Goal: Task Accomplishment & Management: Manage account settings

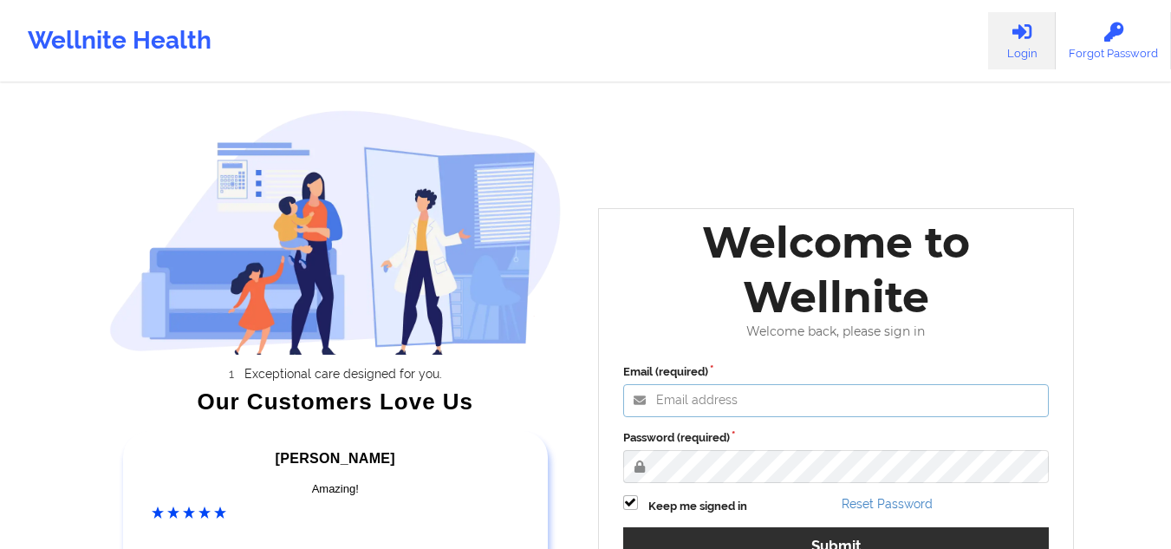
type input "[EMAIL_ADDRESS][DOMAIN_NAME]"
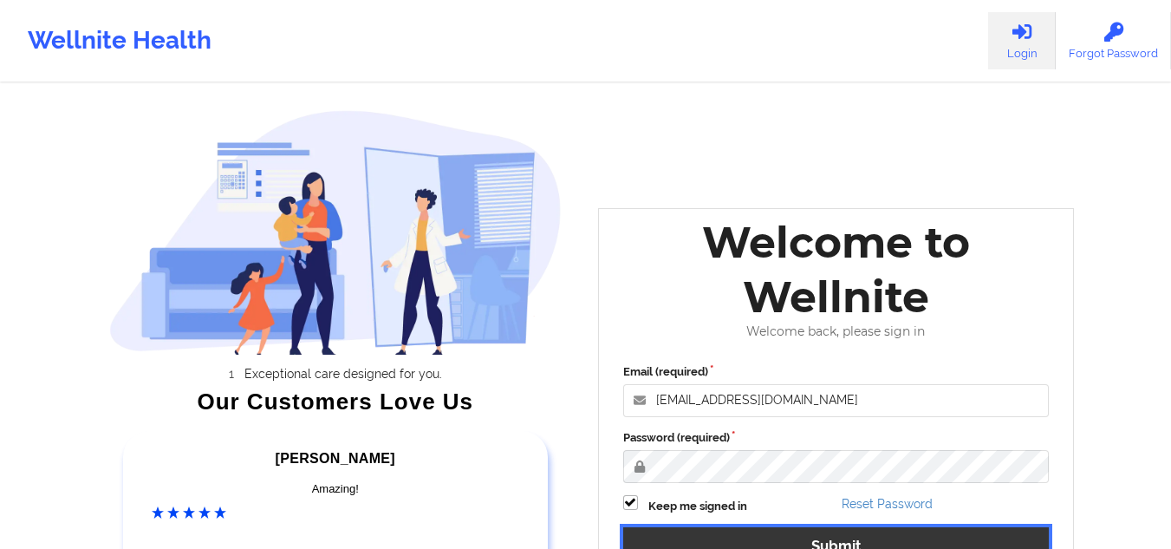
click at [714, 530] on button "Submit" at bounding box center [836, 545] width 426 height 37
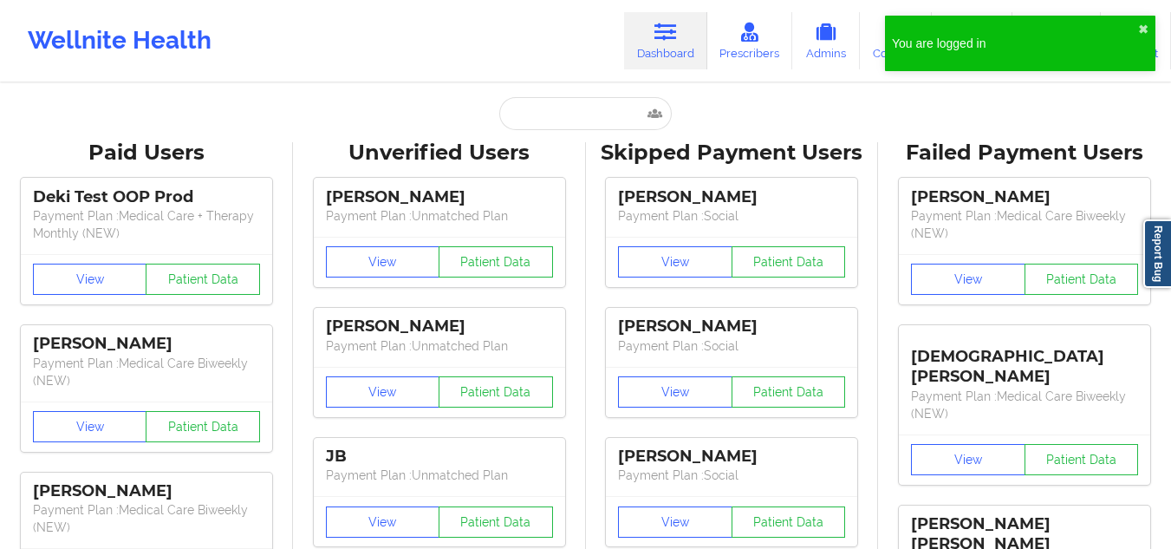
drag, startPoint x: 1150, startPoint y: 30, endPoint x: 804, endPoint y: 107, distance: 354.1
click at [1140, 23] on button "✖︎" at bounding box center [1143, 30] width 10 height 14
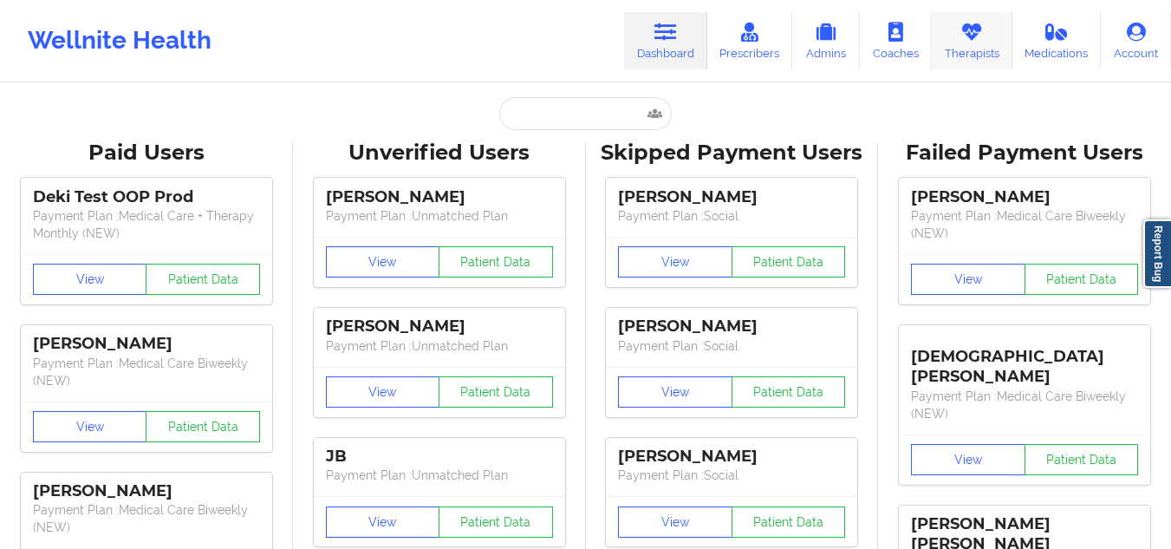
click at [976, 63] on link "Therapists" at bounding box center [972, 40] width 81 height 57
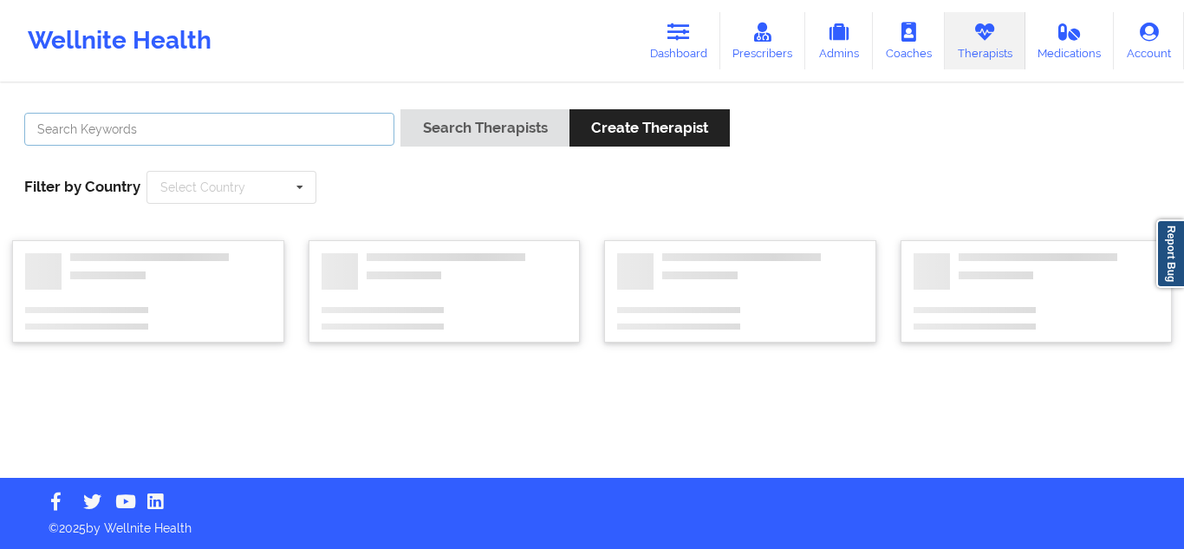
click at [244, 134] on input "text" at bounding box center [209, 129] width 370 height 33
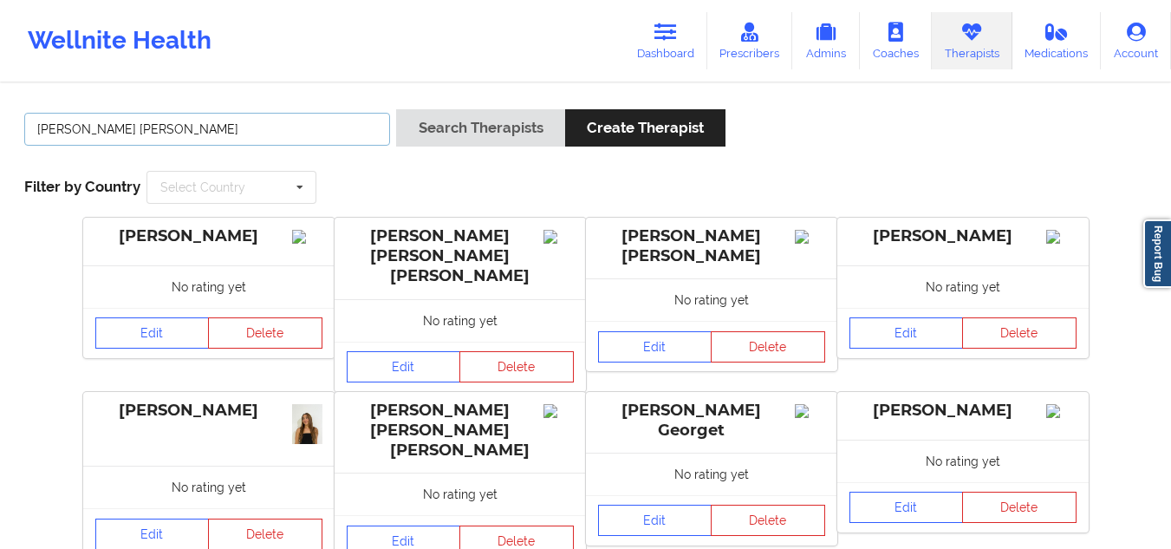
type input "[PERSON_NAME] [PERSON_NAME]"
click at [396, 109] on button "Search Therapists" at bounding box center [480, 127] width 168 height 37
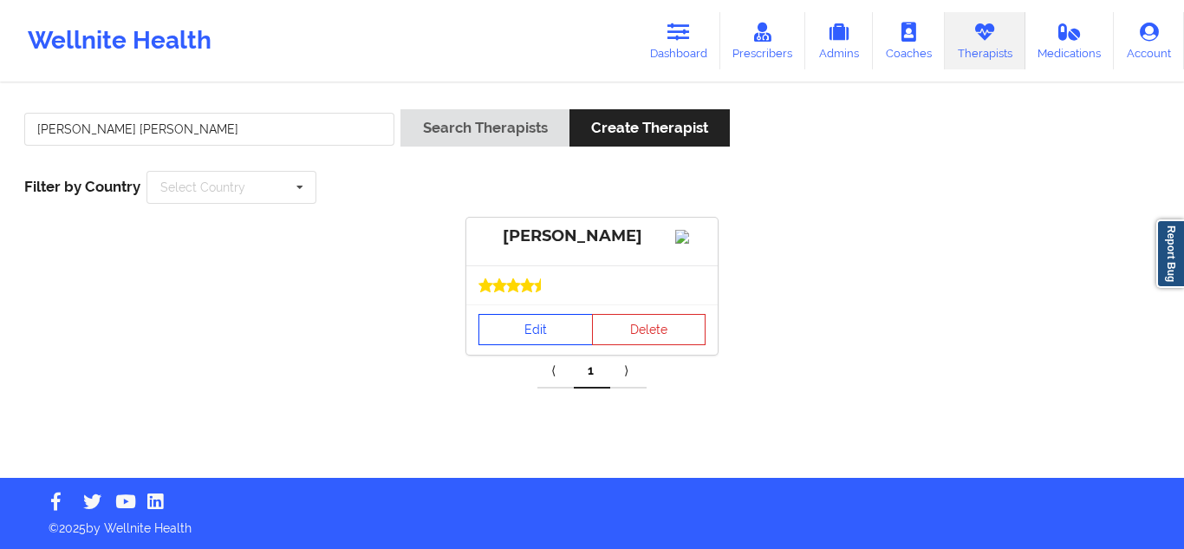
click at [499, 341] on link "Edit" at bounding box center [535, 329] width 114 height 31
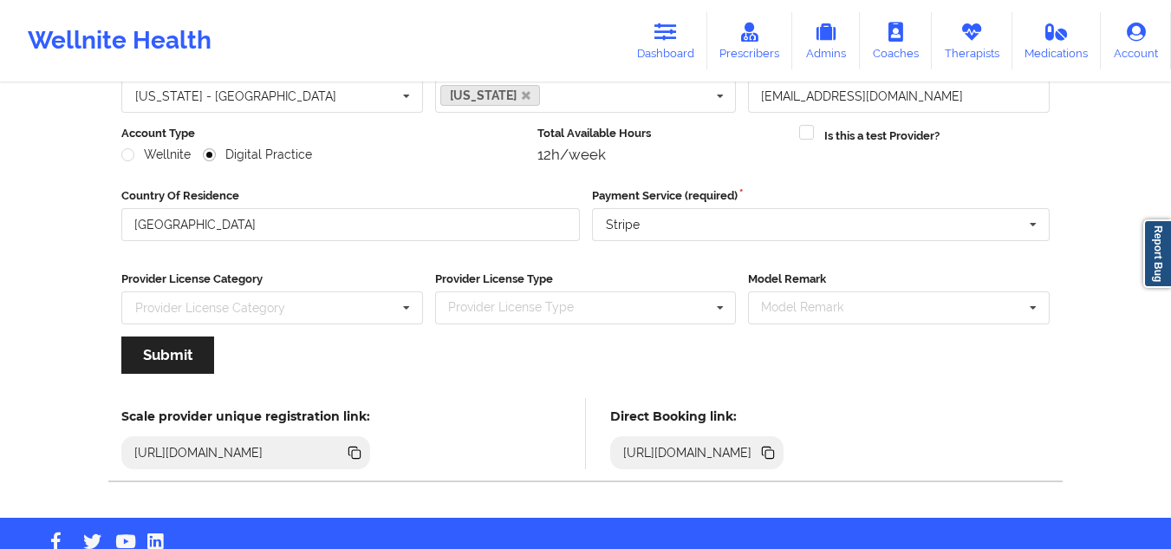
scroll to position [229, 0]
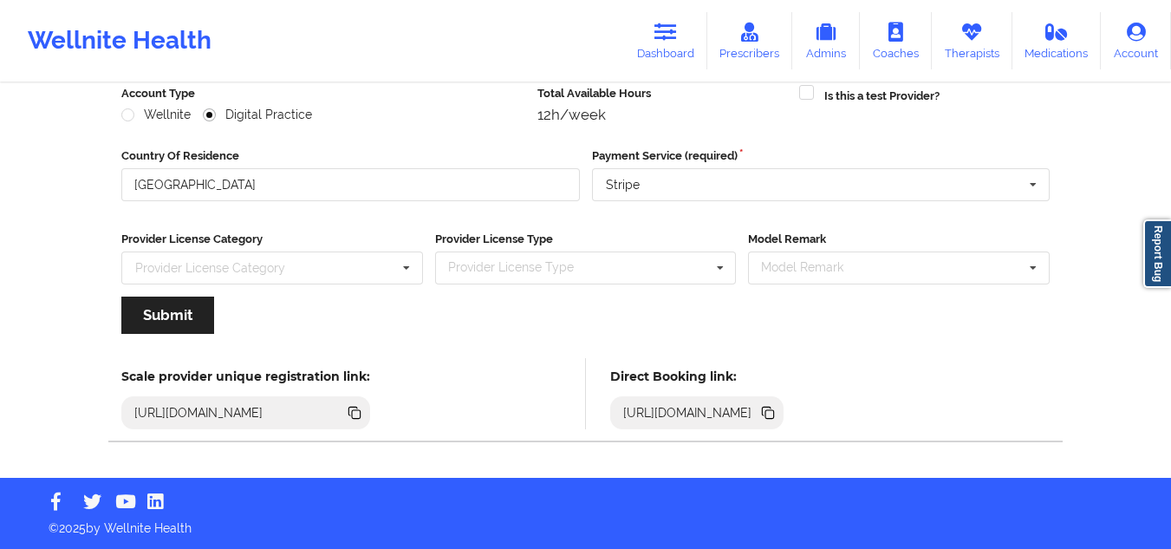
click at [364, 417] on icon at bounding box center [354, 412] width 19 height 19
